Goal: Answer question/provide support

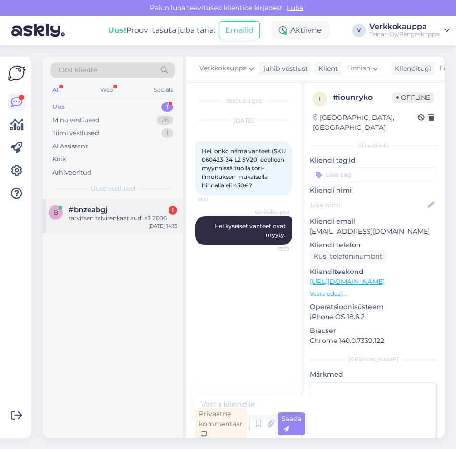
click at [107, 210] on span "#bnzeabgj" at bounding box center [88, 210] width 39 height 9
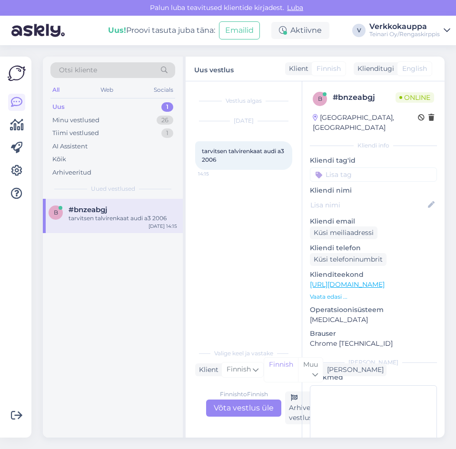
click at [231, 406] on div "Finnish to Finnish Võta vestlus üle" at bounding box center [243, 408] width 75 height 17
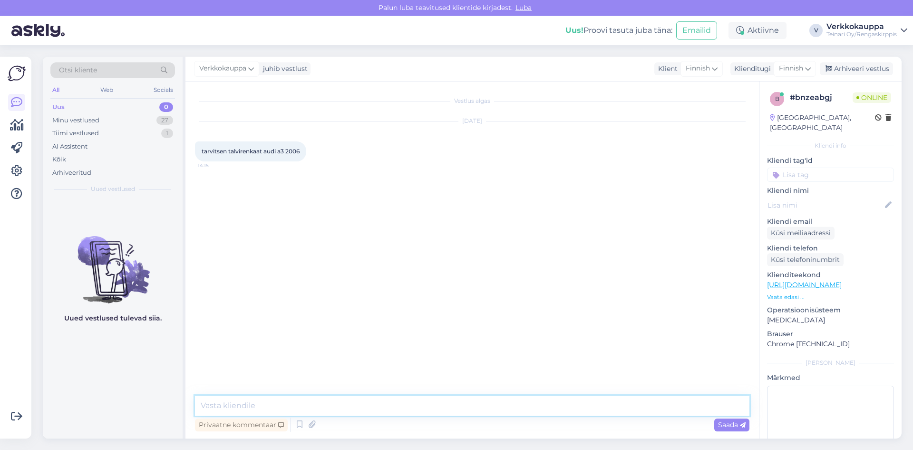
drag, startPoint x: 241, startPoint y: 406, endPoint x: 240, endPoint y: 398, distance: 7.7
click at [241, 406] on textarea at bounding box center [472, 405] width 555 height 20
drag, startPoint x: 394, startPoint y: 407, endPoint x: 217, endPoint y: 411, distance: 177.0
click at [217, 411] on textarea "Hei, saisinko auto rek nr niin tarkistan sopivan ren" at bounding box center [472, 405] width 555 height 20
paste textarea "Voisitko antaa autosi rekisterinumeron, niin tarkistan siihen sopivan koon?"
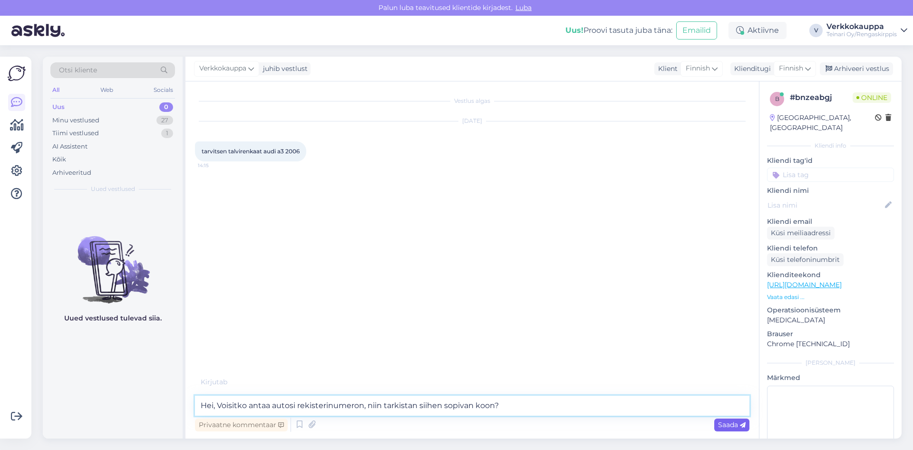
type textarea "Hei, Voisitko antaa autosi rekisterinumeron, niin tarkistan siihen sopivan koon?"
click at [455, 424] on span "Saada" at bounding box center [732, 424] width 28 height 9
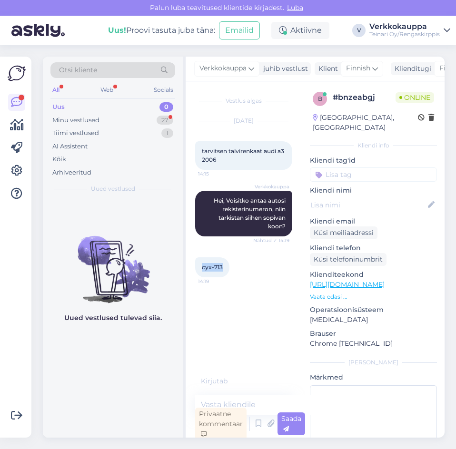
drag, startPoint x: 221, startPoint y: 264, endPoint x: 196, endPoint y: 267, distance: 25.9
click at [196, 267] on div "cyx-713 14:19" at bounding box center [212, 267] width 34 height 20
copy span "cyx-713"
click at [228, 402] on textarea at bounding box center [253, 405] width 116 height 20
type textarea "T"
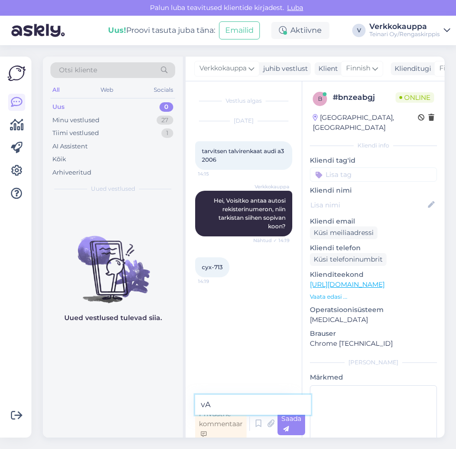
type textarea "v"
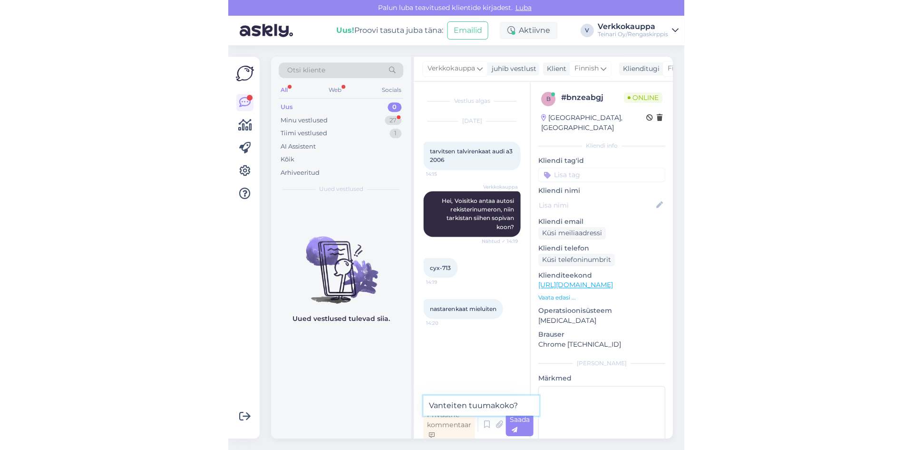
scroll to position [3, 0]
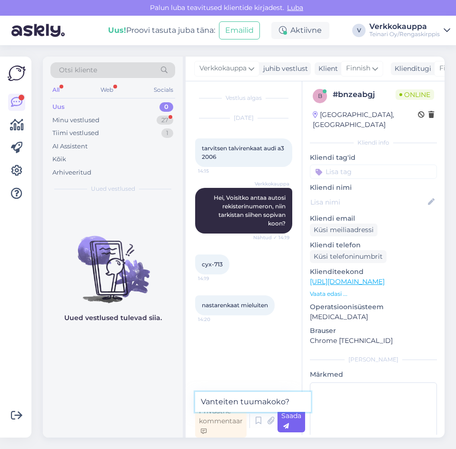
type textarea "Vanteiten tuumakoko?"
click at [288, 420] on span "Saada" at bounding box center [291, 421] width 20 height 19
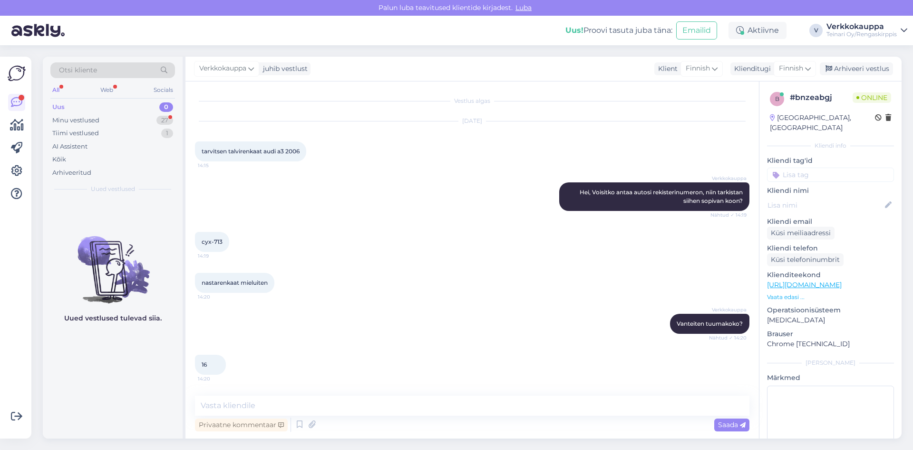
scroll to position [0, 0]
paste textarea "[URL][DOMAIN_NAME]"
type textarea "[URL][DOMAIN_NAME]"
click at [455, 425] on span "Saada" at bounding box center [732, 424] width 28 height 9
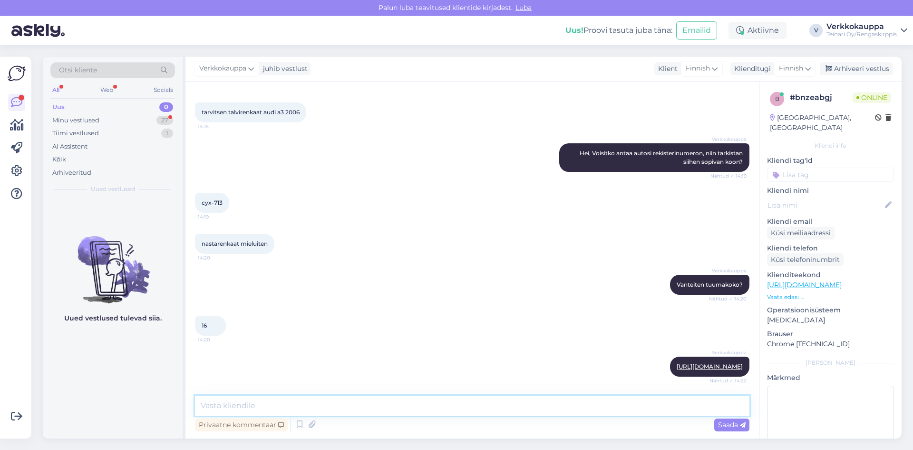
click at [260, 404] on textarea at bounding box center [472, 405] width 555 height 20
paste textarea "[URL][DOMAIN_NAME]"
type textarea "Kitkarenkaat [URL][DOMAIN_NAME]"
click at [455, 427] on span "Saada" at bounding box center [732, 424] width 28 height 9
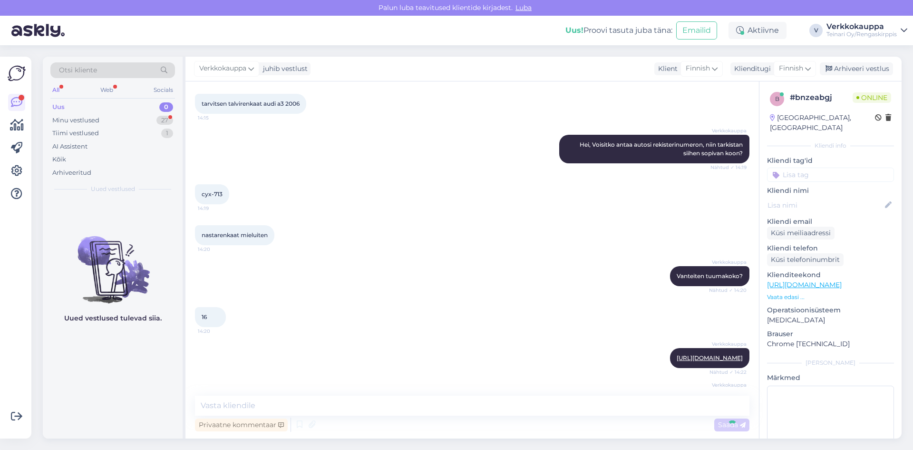
scroll to position [97, 0]
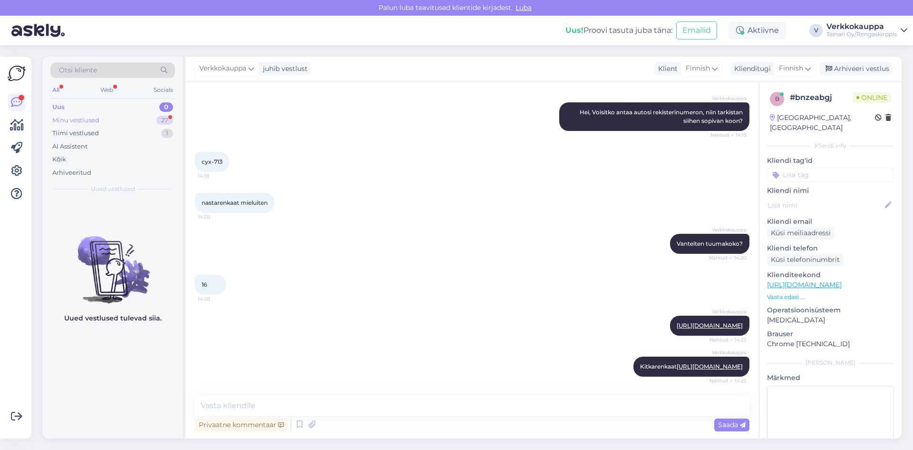
click at [86, 121] on div "Minu vestlused" at bounding box center [75, 121] width 47 height 10
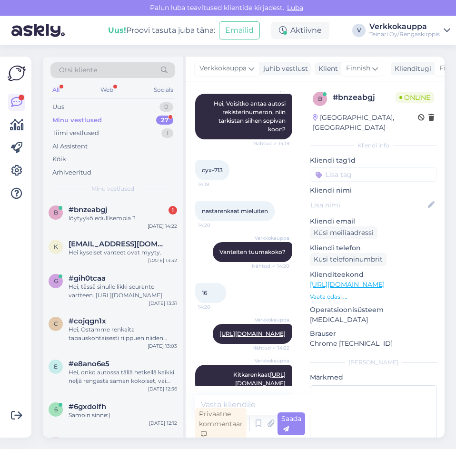
scroll to position [164, 0]
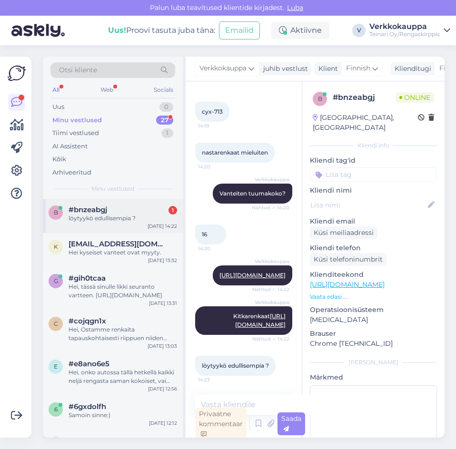
click at [114, 217] on div "löytyykö edullisempia ?" at bounding box center [123, 218] width 108 height 9
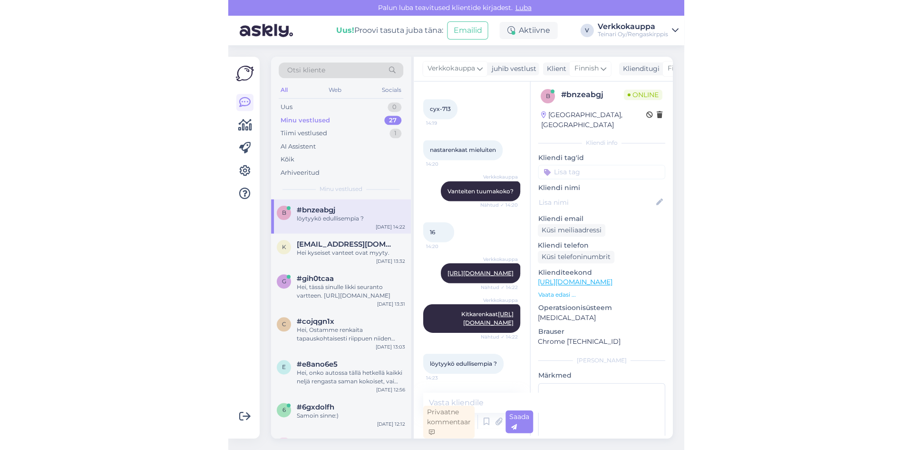
scroll to position [0, 0]
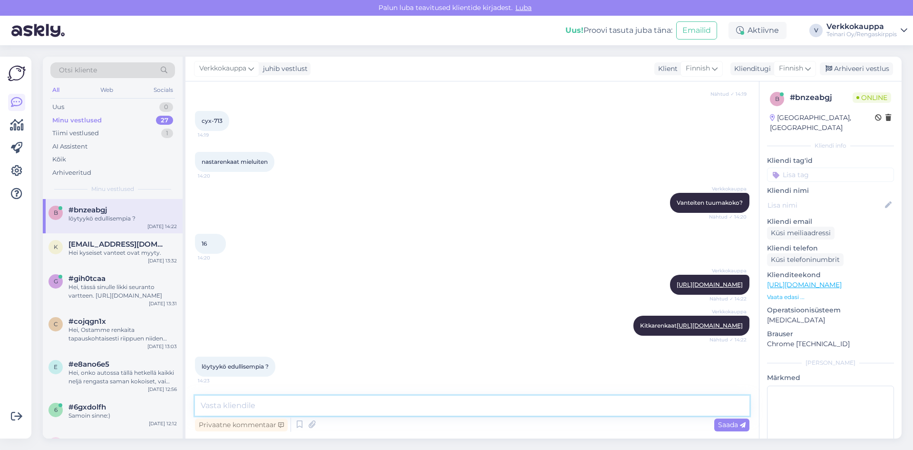
paste textarea "205/55R16 Nokian HKPL 8 94T nasta 5-6mm"
paste textarea "47,00€/kpl"
type textarea "205/55R16 Nokian HKPL 8 94T nasta 5-6mm 47,00€/kpl"
click at [455, 424] on span "Saada" at bounding box center [732, 424] width 28 height 9
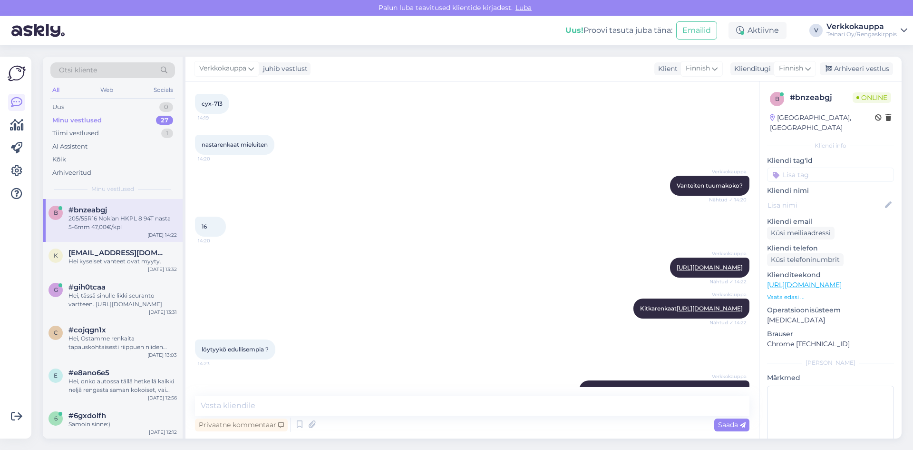
scroll to position [179, 0]
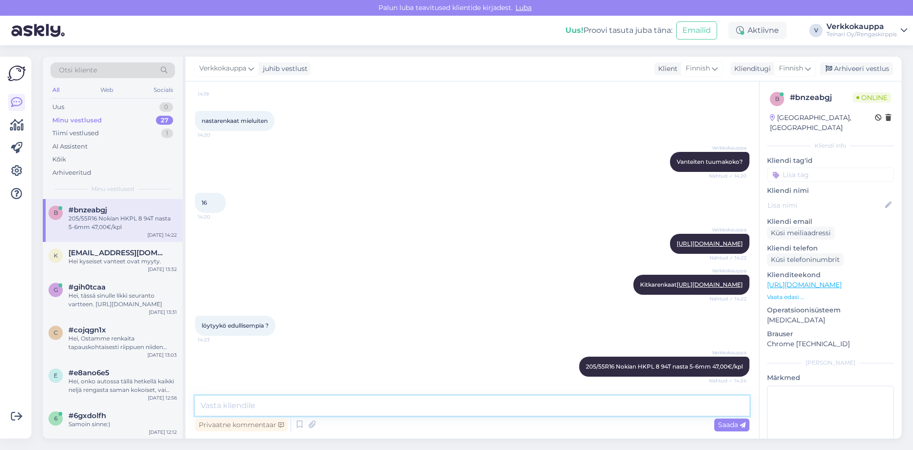
paste textarea "[URL][DOMAIN_NAME]"
type textarea "[URL][DOMAIN_NAME]"
click at [455, 425] on span "Saada" at bounding box center [732, 424] width 28 height 9
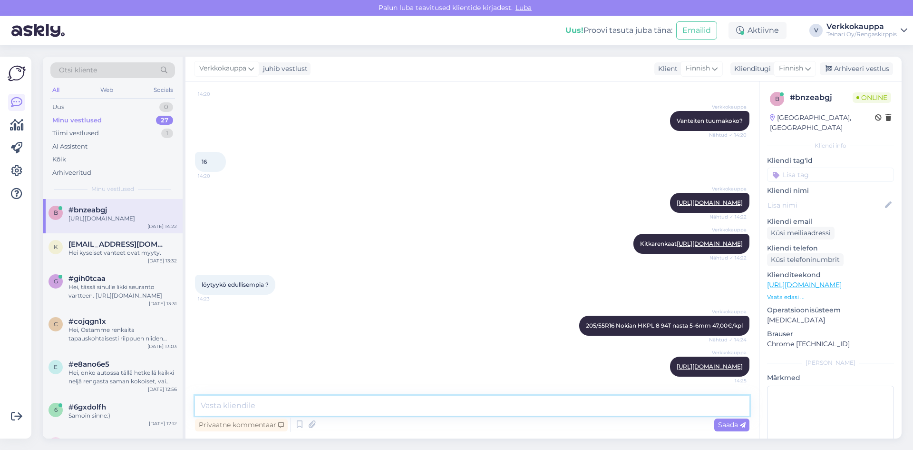
paste textarea "[URL][DOMAIN_NAME]"
type textarea "[URL][DOMAIN_NAME]"
click at [455, 427] on span "Saada" at bounding box center [732, 424] width 28 height 9
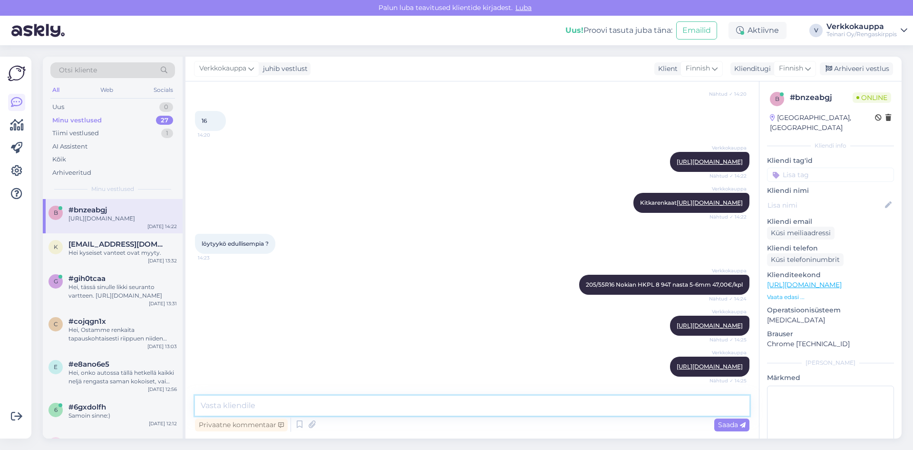
paste textarea "205/55R16 Kumho WinterCraft Ice 94T nasta uudenveroiset"
paste textarea "60,00€/kpl"
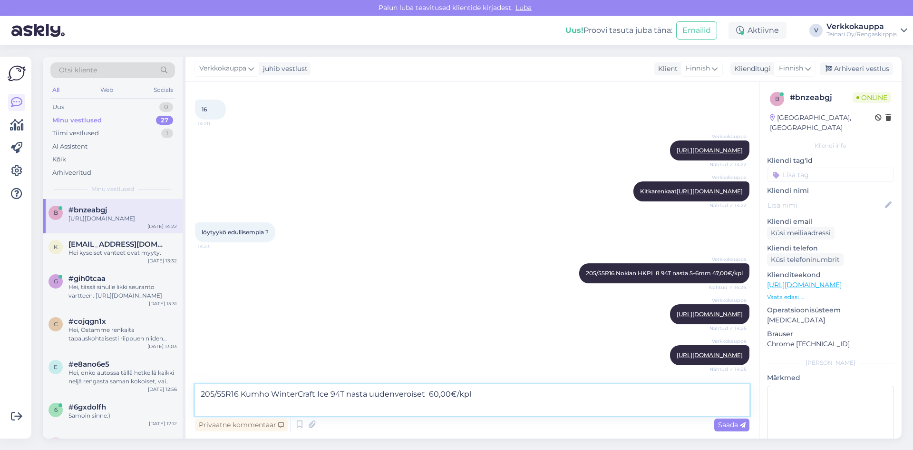
paste textarea "[URL][DOMAIN_NAME]"
type textarea "205/55R16 Kumho WinterCraft Ice 94T nasta uudenveroiset 60,00€/kpl [URL][DOMAIN…"
click at [455, 425] on span "Saada" at bounding box center [732, 424] width 28 height 9
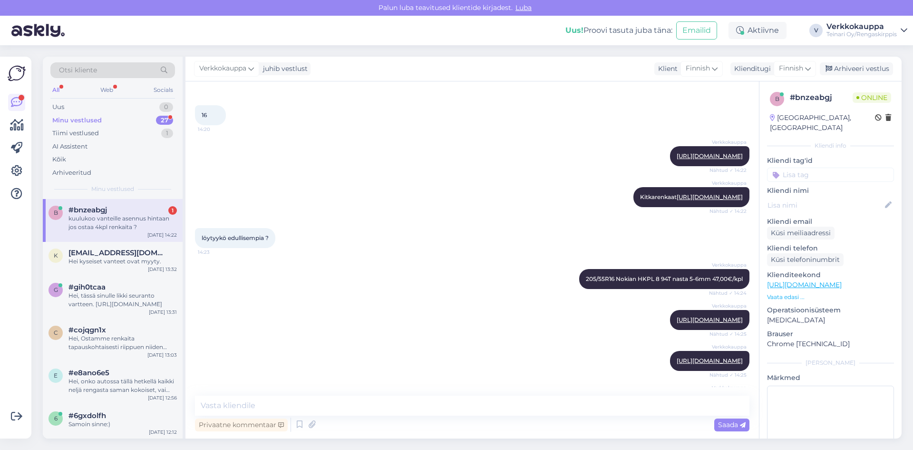
scroll to position [385, 0]
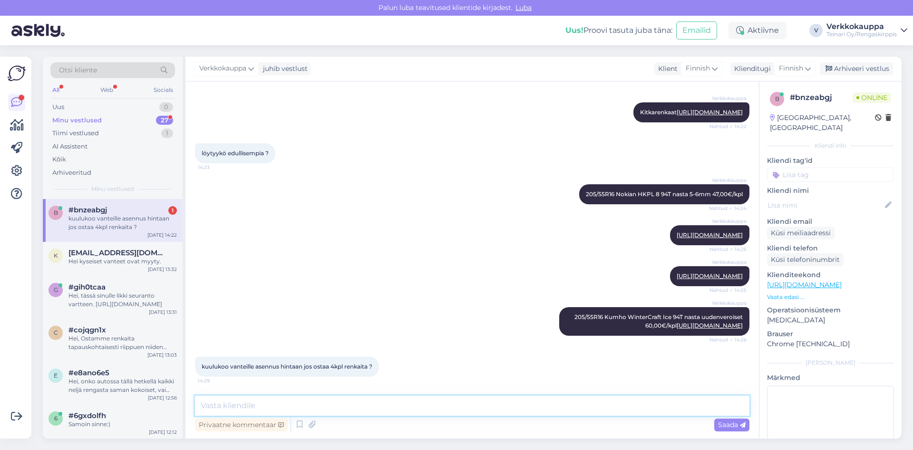
click at [268, 401] on textarea at bounding box center [472, 405] width 555 height 20
type textarea "r"
type textarea "Rengastyöt 16" maksa 90€/sarja siiheen kuulu vanteille laitto, tasapainotus ja …"
click at [455, 427] on span "Saada" at bounding box center [732, 424] width 28 height 9
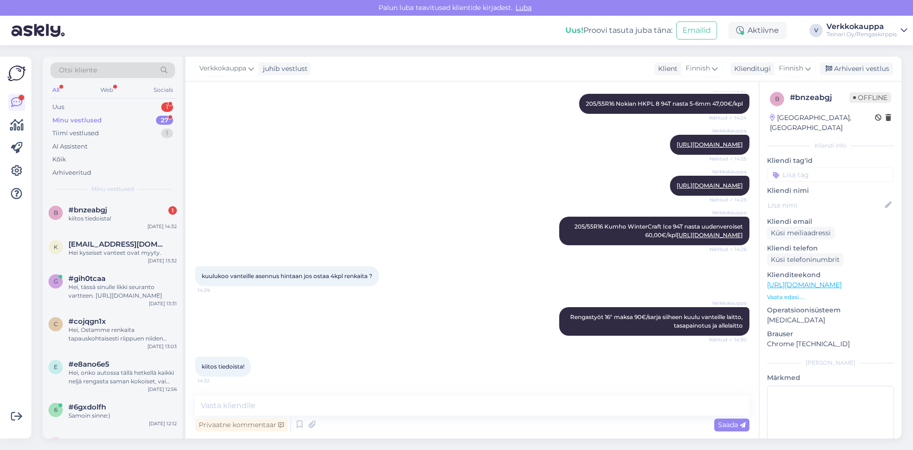
scroll to position [0, 0]
click at [100, 222] on div "kiitos tiedoista!" at bounding box center [123, 218] width 108 height 9
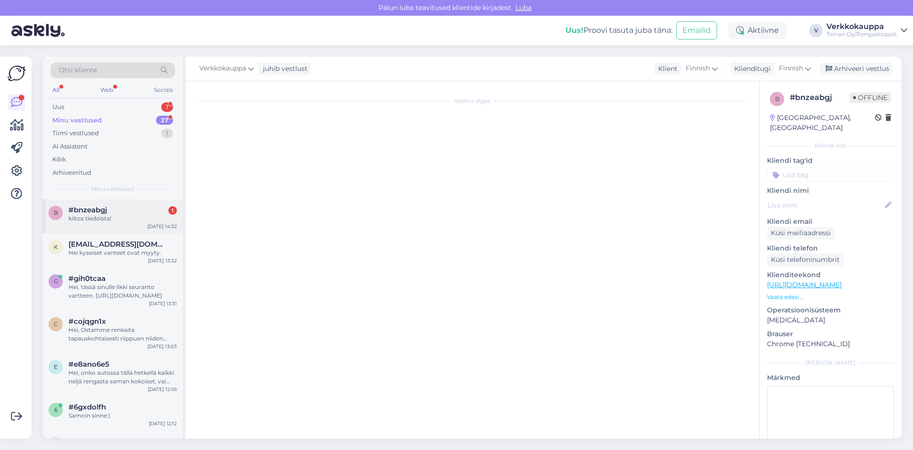
scroll to position [476, 0]
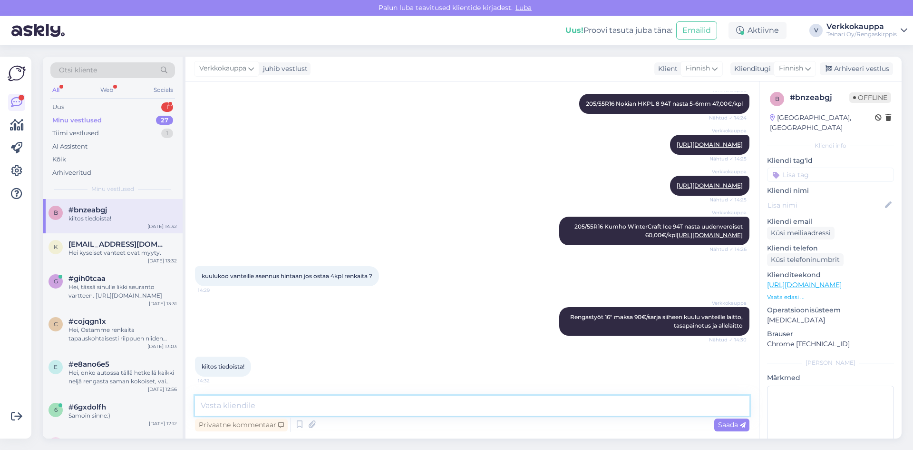
click at [266, 404] on textarea at bounding box center [472, 405] width 555 height 20
type textarea "Ole hyvä:)"
click at [455, 425] on span "Saada" at bounding box center [732, 424] width 28 height 9
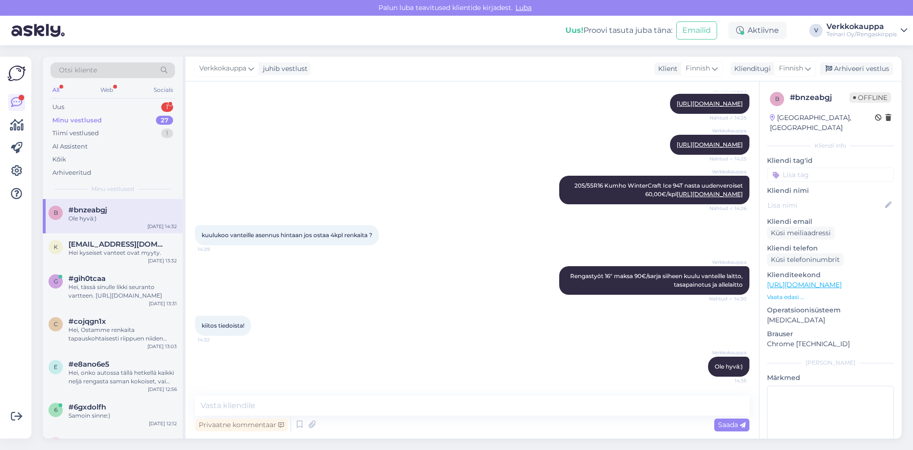
click at [85, 119] on div "Minu vestlused" at bounding box center [76, 121] width 49 height 10
click at [78, 110] on div "Uus 1" at bounding box center [112, 106] width 125 height 13
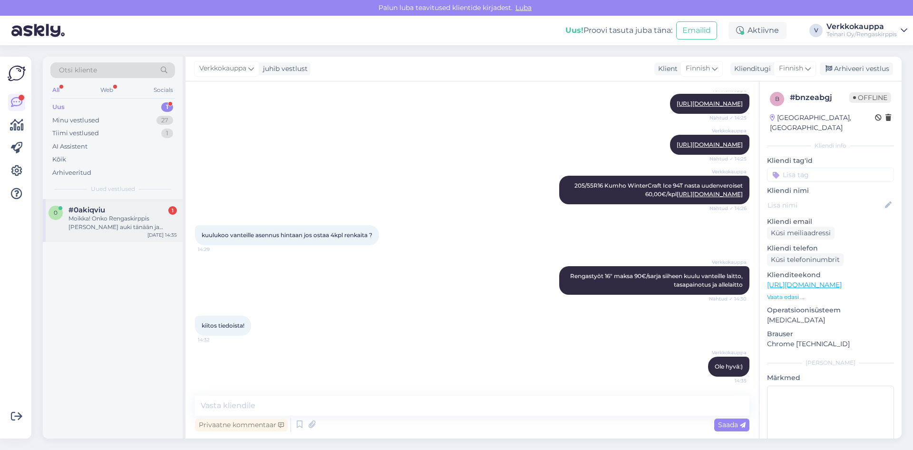
click at [98, 227] on div "Moikka! Onko Rengaskirppis [PERSON_NAME] auki tänään ja miten pitkään?" at bounding box center [123, 222] width 108 height 17
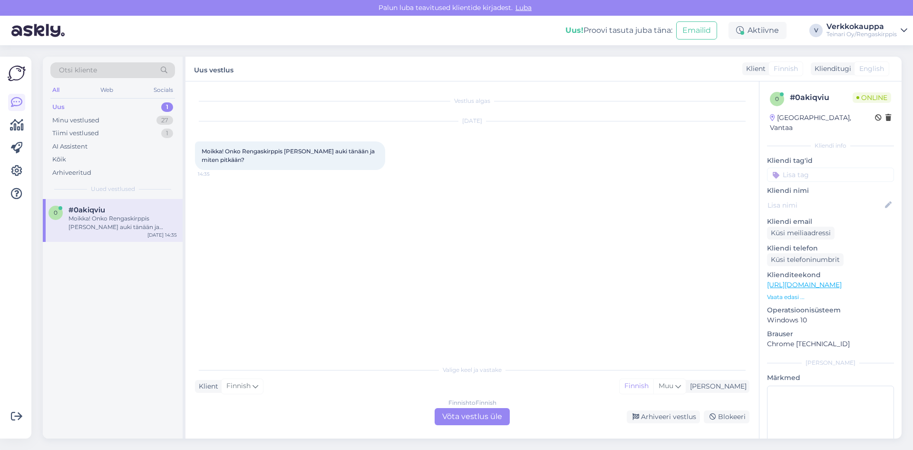
click at [455, 416] on div "Finnish to Finnish Võta vestlus üle" at bounding box center [472, 416] width 75 height 17
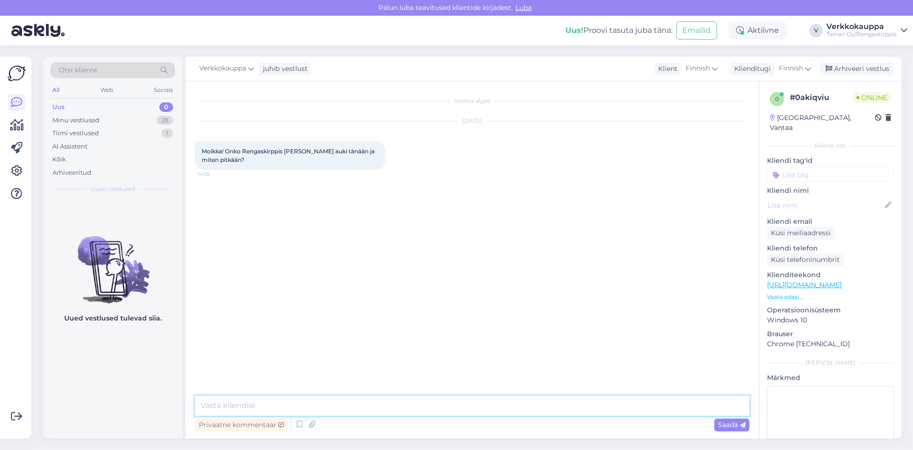
click at [266, 405] on textarea at bounding box center [472, 405] width 555 height 20
type textarea "Hei ollaan auki tänään 17.00 asti"
click at [455, 427] on span "Saada" at bounding box center [732, 424] width 28 height 9
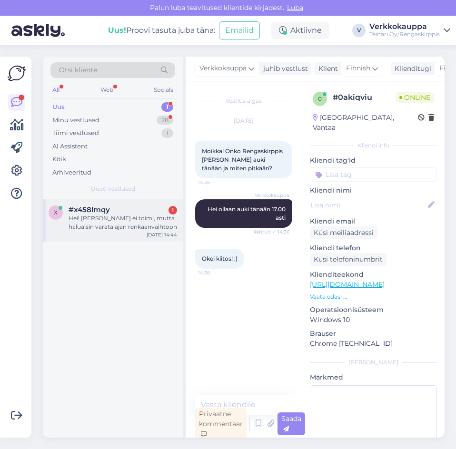
click at [105, 229] on div "Hei! [PERSON_NAME] ei toimi, mutta haluaisin varata ajan renkaanvaihtoon" at bounding box center [123, 222] width 108 height 17
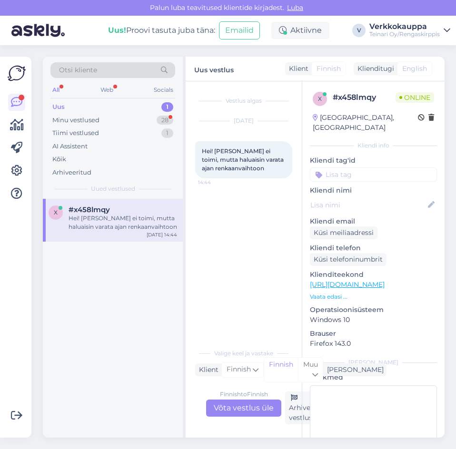
click at [236, 410] on div "Finnish to Finnish Võta vestlus üle" at bounding box center [243, 408] width 75 height 17
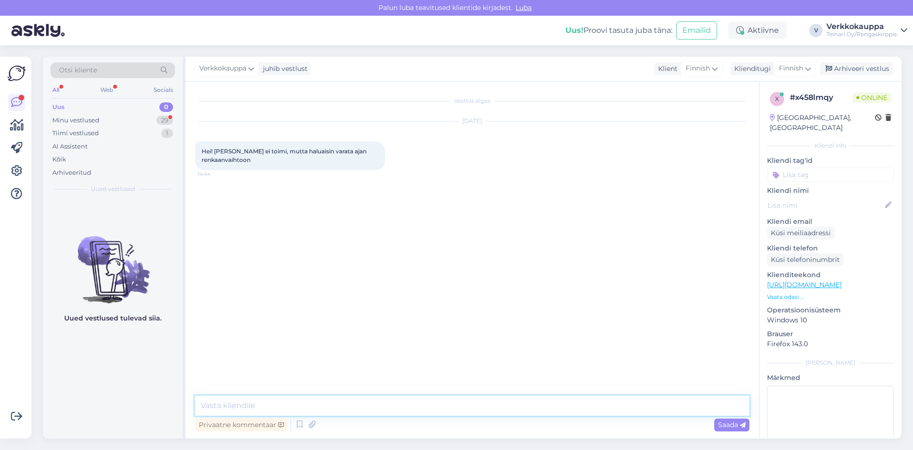
click at [256, 398] on textarea at bounding box center [472, 405] width 555 height 20
type textarea "Hei, saisinko auton rek nr ja toivottu ajan?"
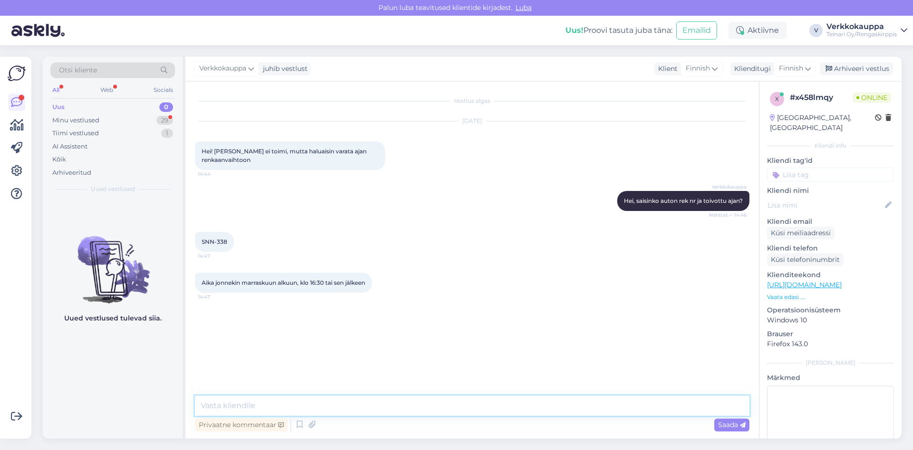
click at [249, 405] on textarea at bounding box center [472, 405] width 555 height 20
type textarea "t"
type textarea "Täällä hetkellä ovat kaikki ajat saatavilla, kerrotko päivämäärä milloin olisit…"
click at [455, 423] on span "Saada" at bounding box center [732, 424] width 28 height 9
